Goal: Book appointment/travel/reservation

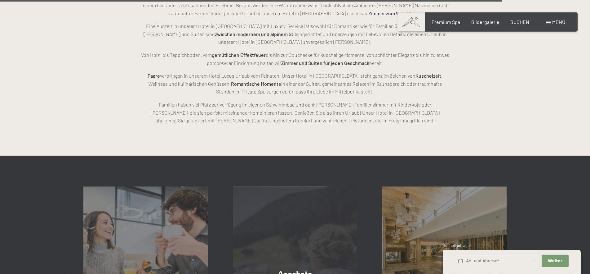
scroll to position [1772, 0]
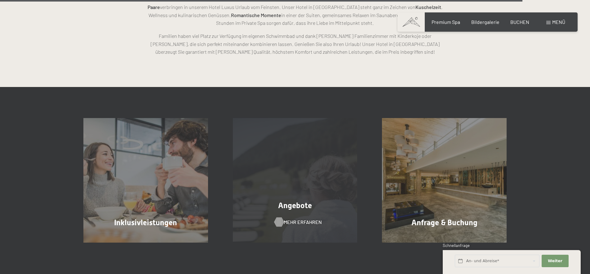
click at [301, 221] on span "Mehr erfahren" at bounding box center [303, 221] width 38 height 7
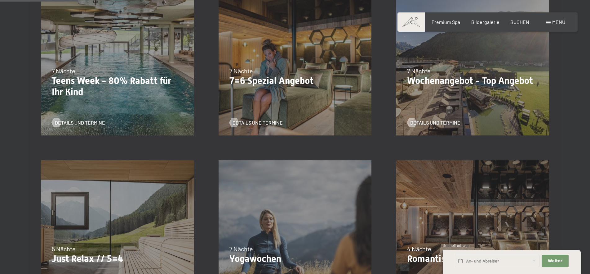
scroll to position [253, 0]
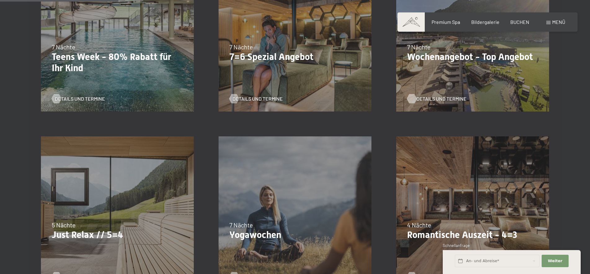
click at [437, 99] on span "Details und Termine" at bounding box center [442, 98] width 50 height 7
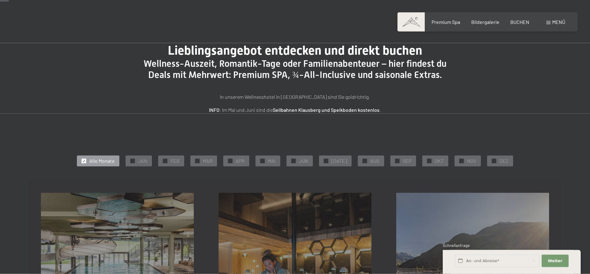
scroll to position [0, 0]
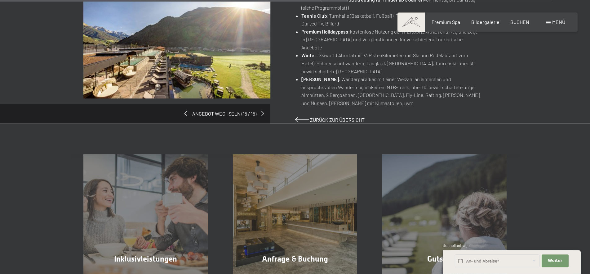
scroll to position [506, 0]
